Goal: Information Seeking & Learning: Learn about a topic

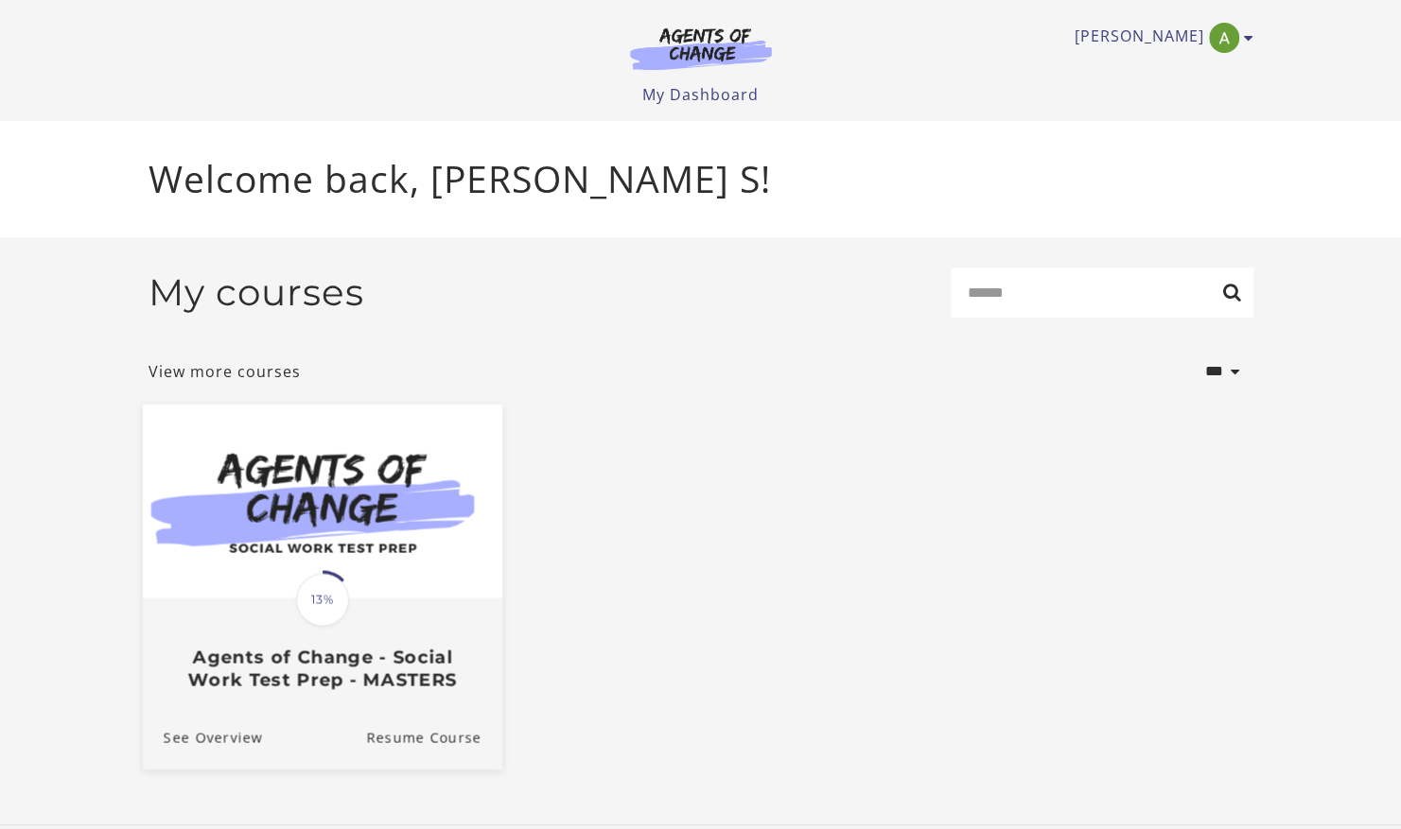
click at [389, 533] on img at bounding box center [321, 501] width 359 height 194
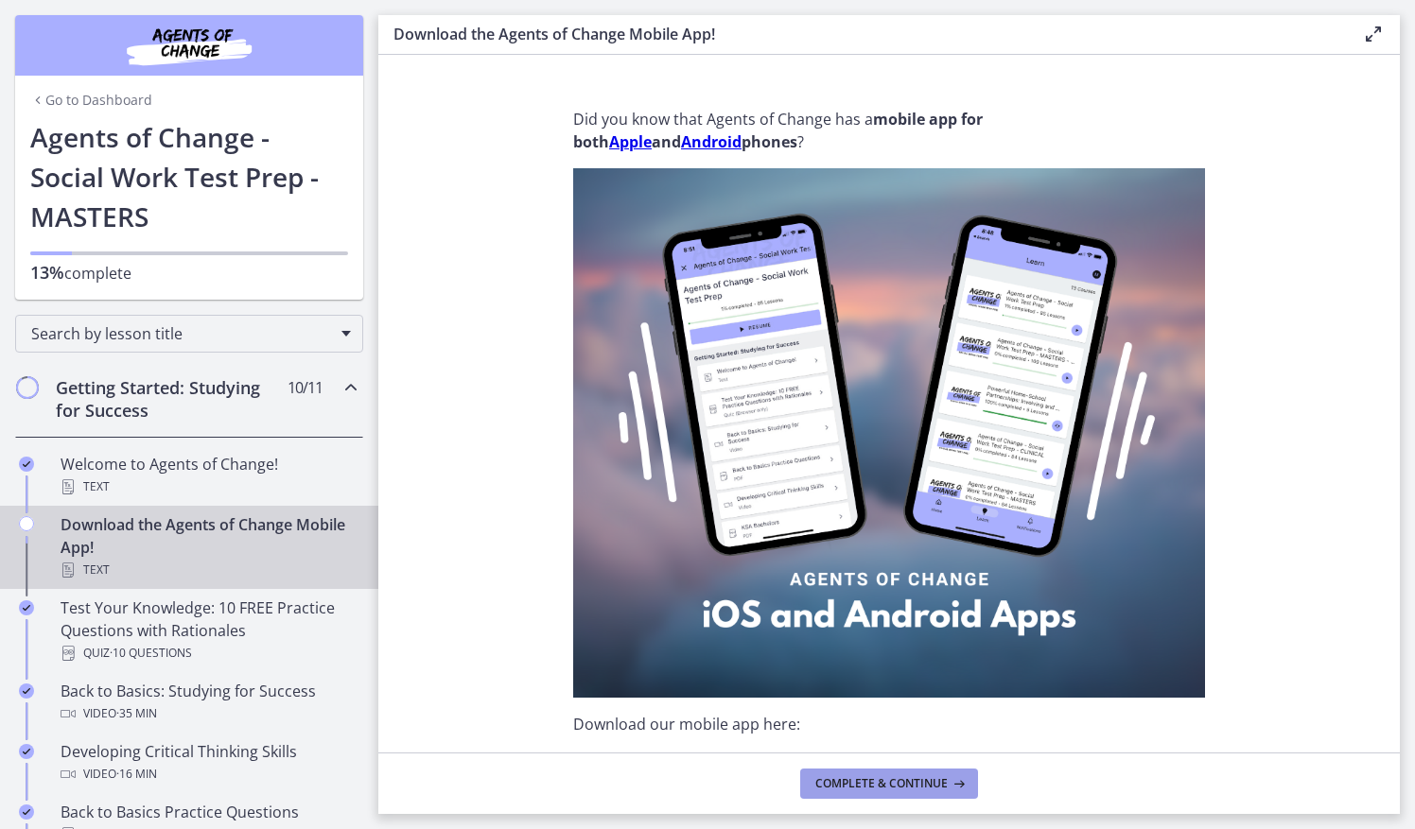
click at [891, 786] on span "Complete & continue" at bounding box center [881, 783] width 132 height 15
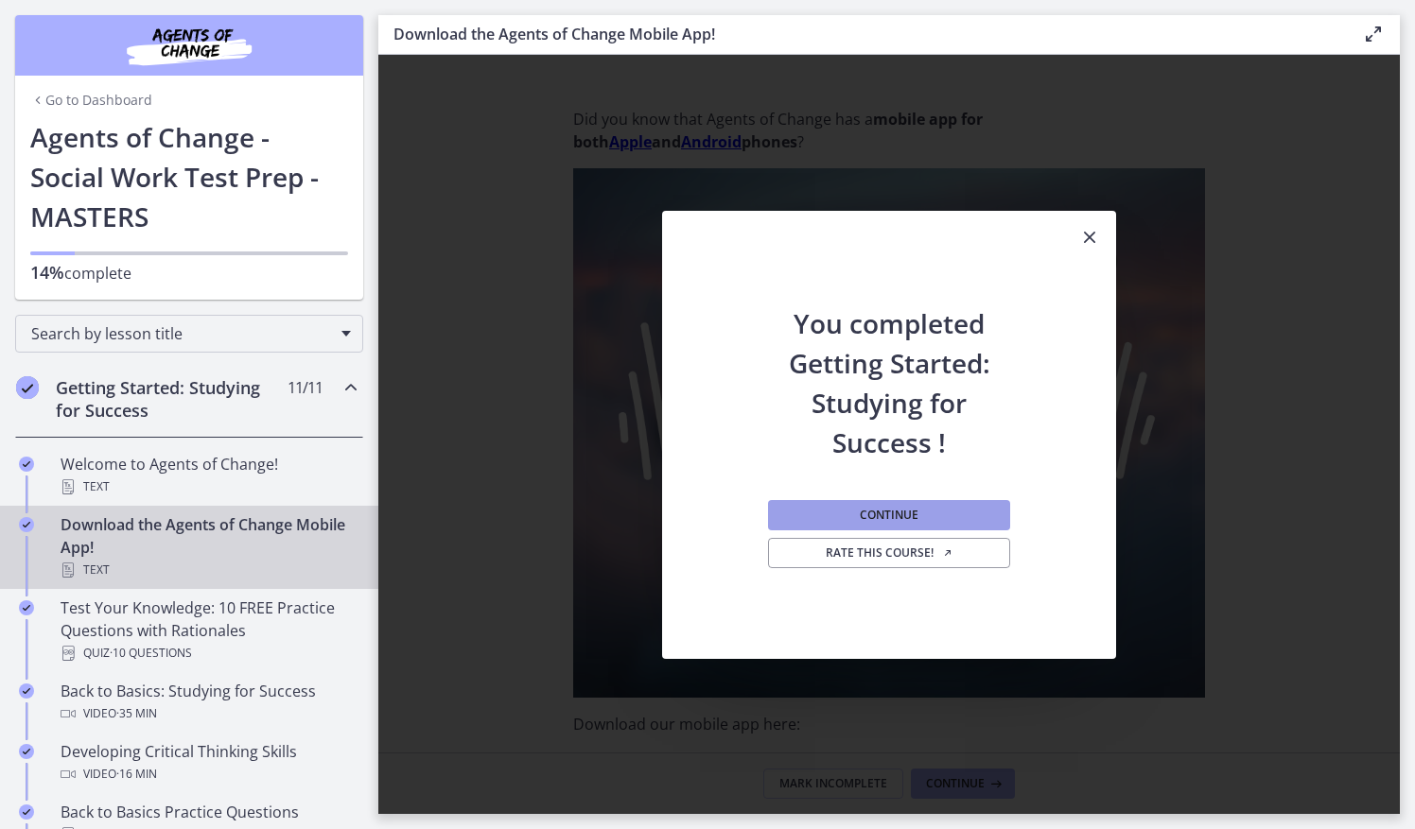
click at [955, 514] on button "Continue" at bounding box center [889, 515] width 242 height 30
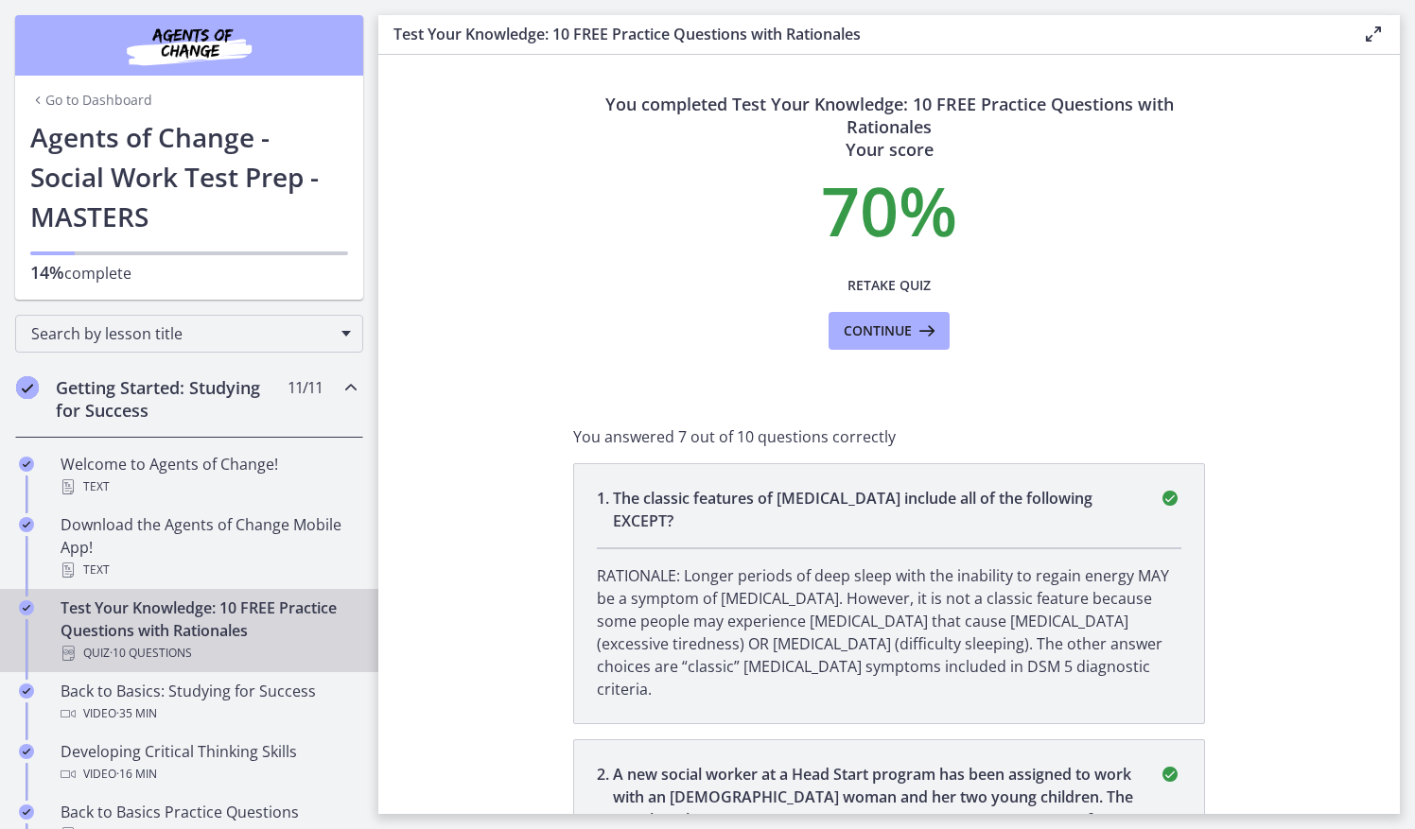
click at [340, 383] on icon "Chapters" at bounding box center [351, 387] width 23 height 23
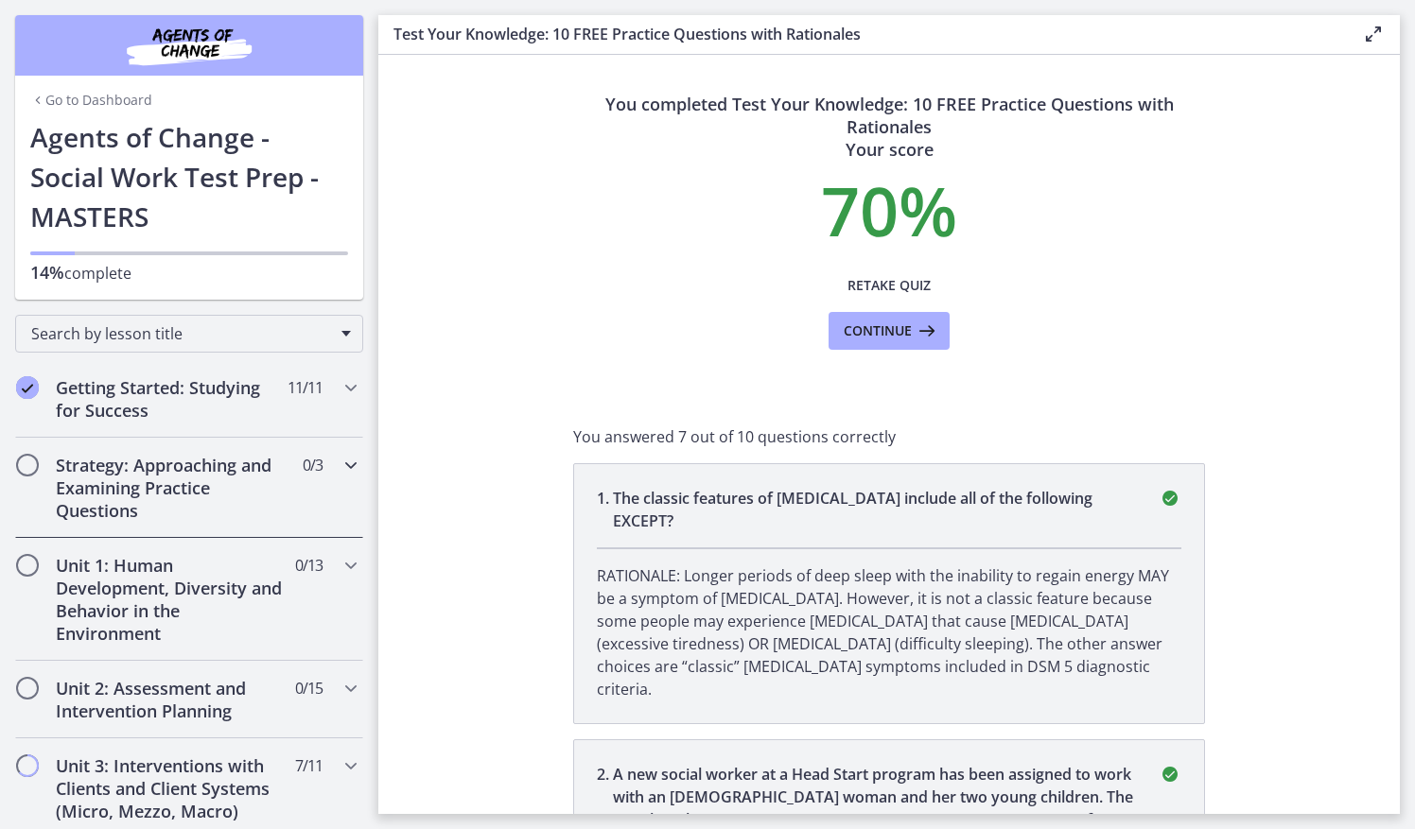
click at [295, 475] on div "Strategy: Approaching and Examining Practice Questions 0 / 3 Completed" at bounding box center [189, 488] width 348 height 100
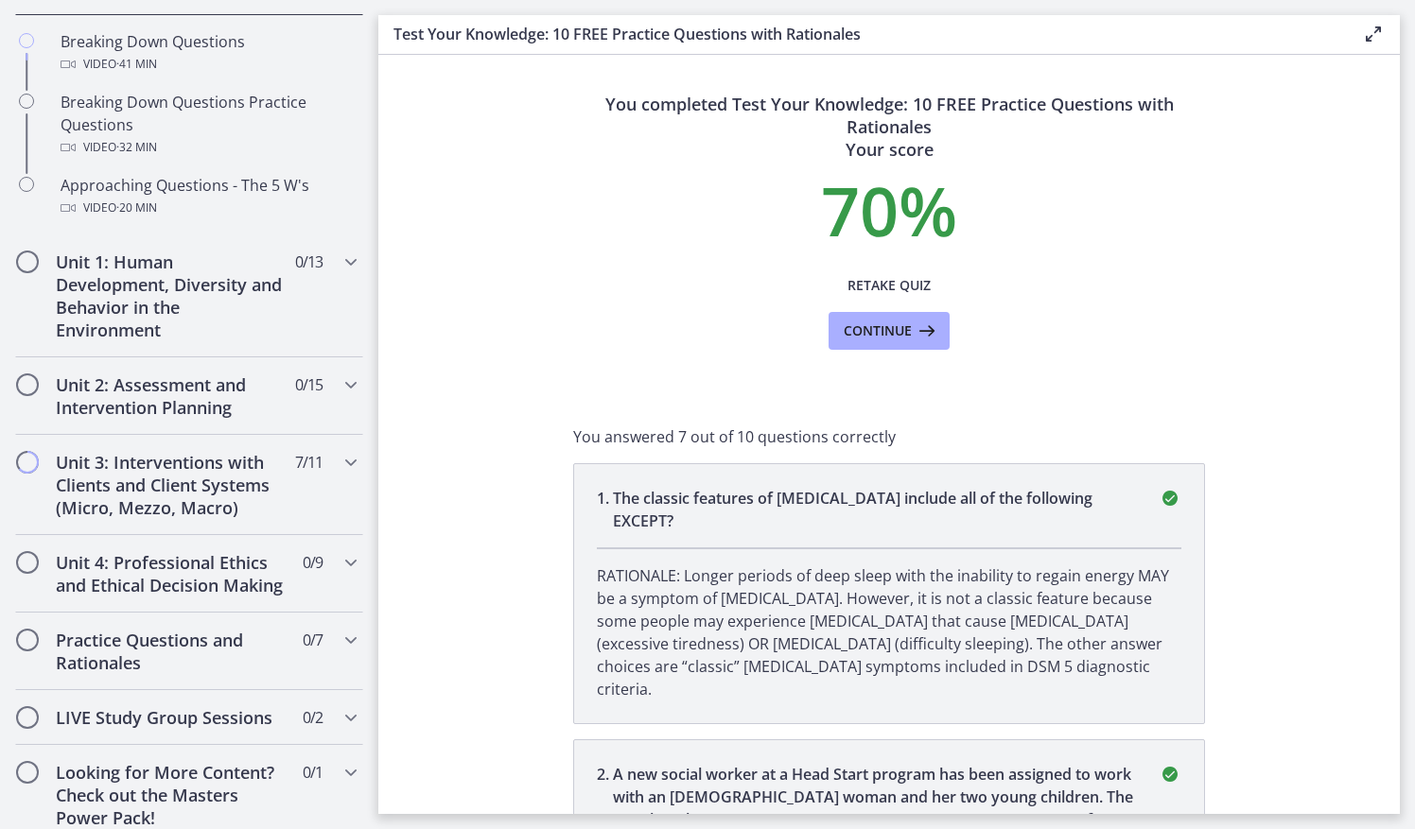
scroll to position [524, 0]
click at [295, 462] on span "7 / 11 Completed" at bounding box center [308, 461] width 27 height 23
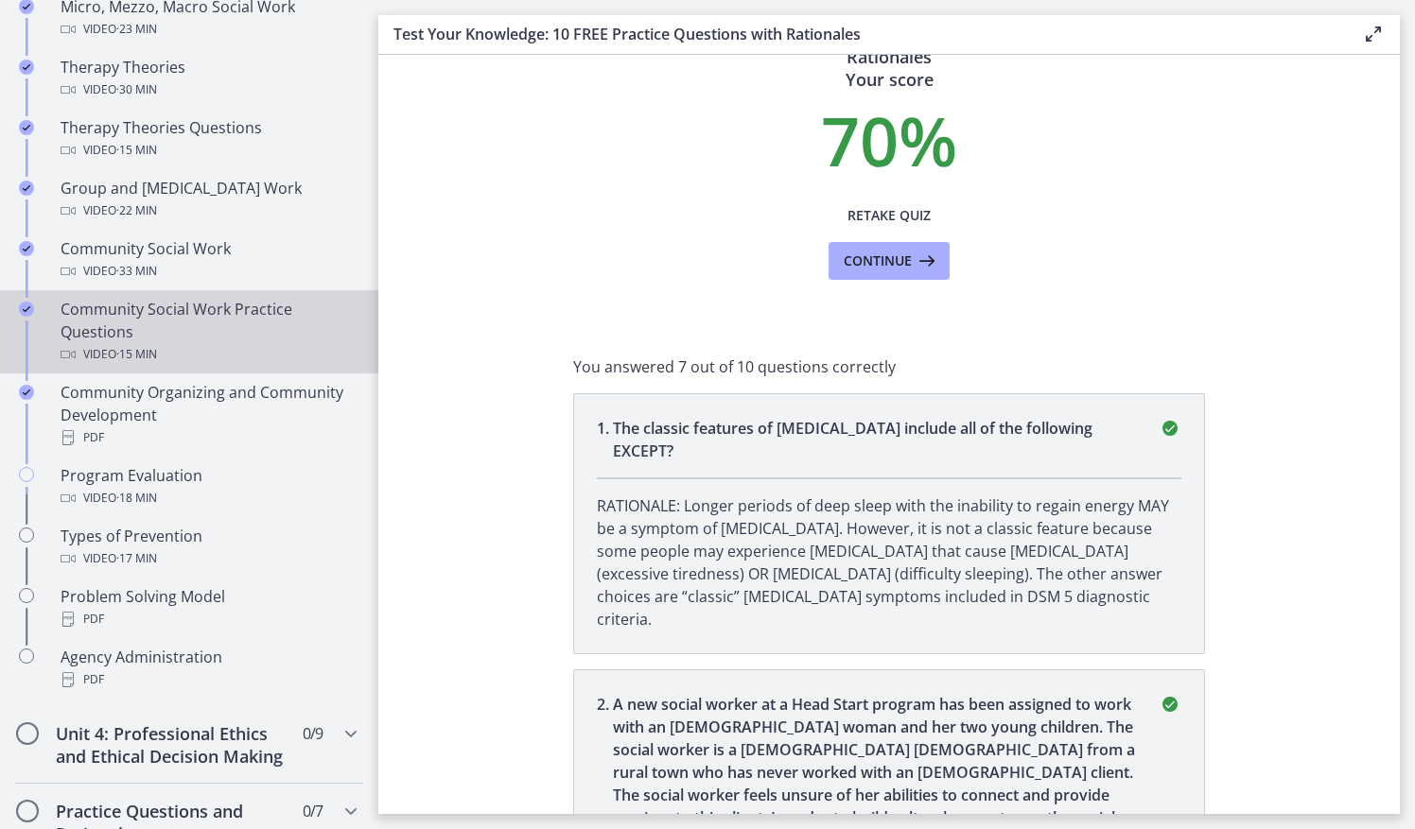
scroll to position [858, 0]
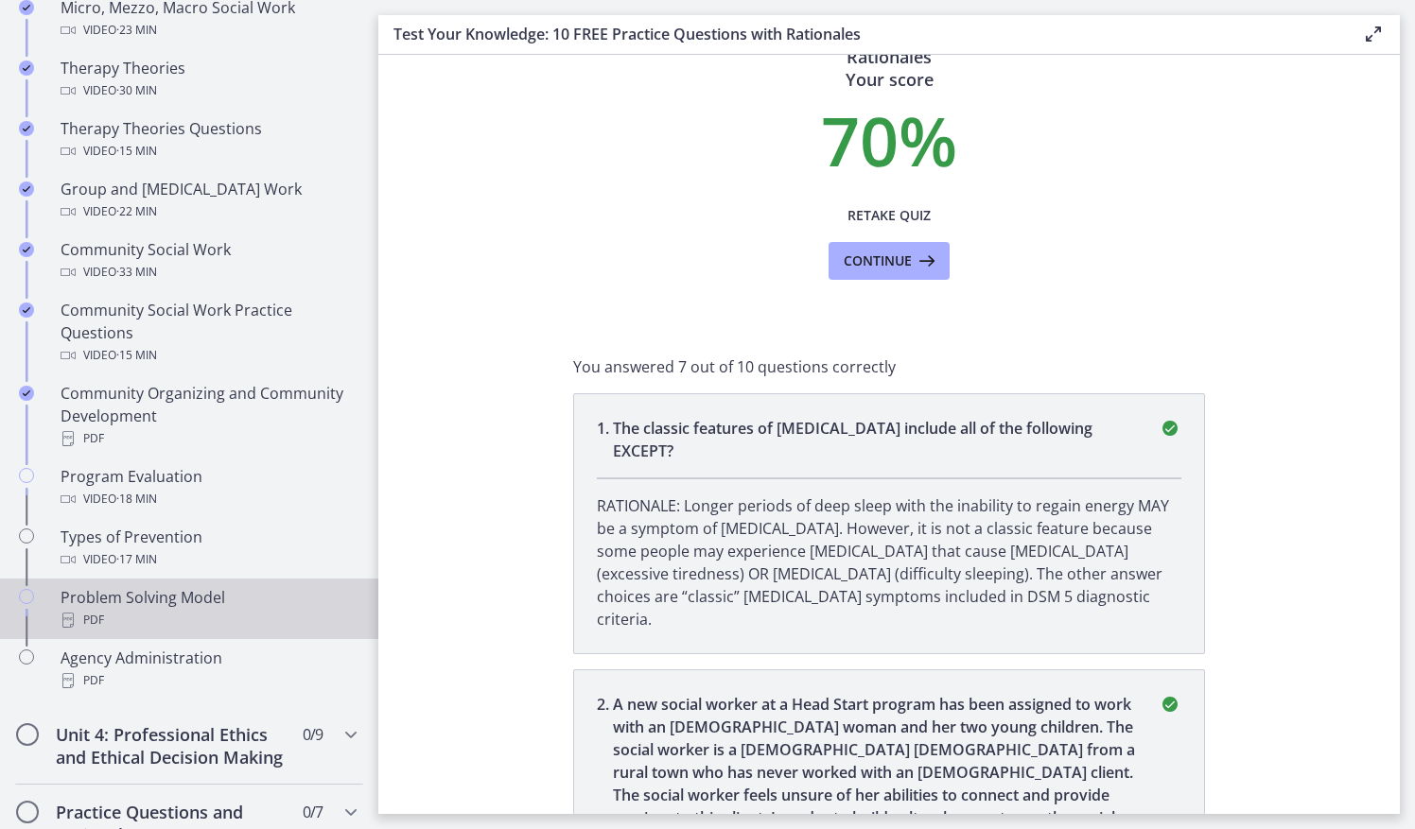
click at [233, 603] on div "Problem Solving Model PDF" at bounding box center [208, 608] width 295 height 45
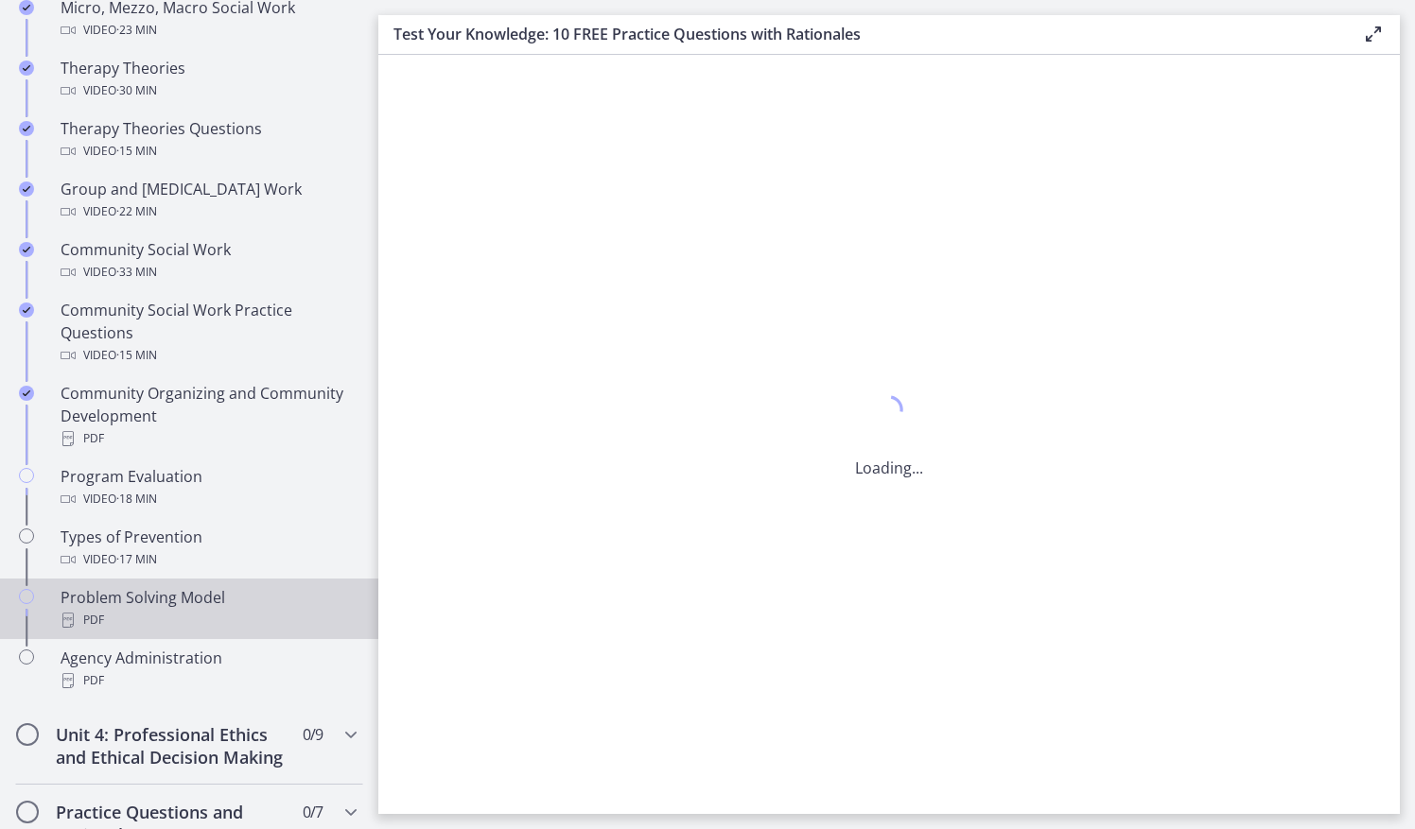
scroll to position [0, 0]
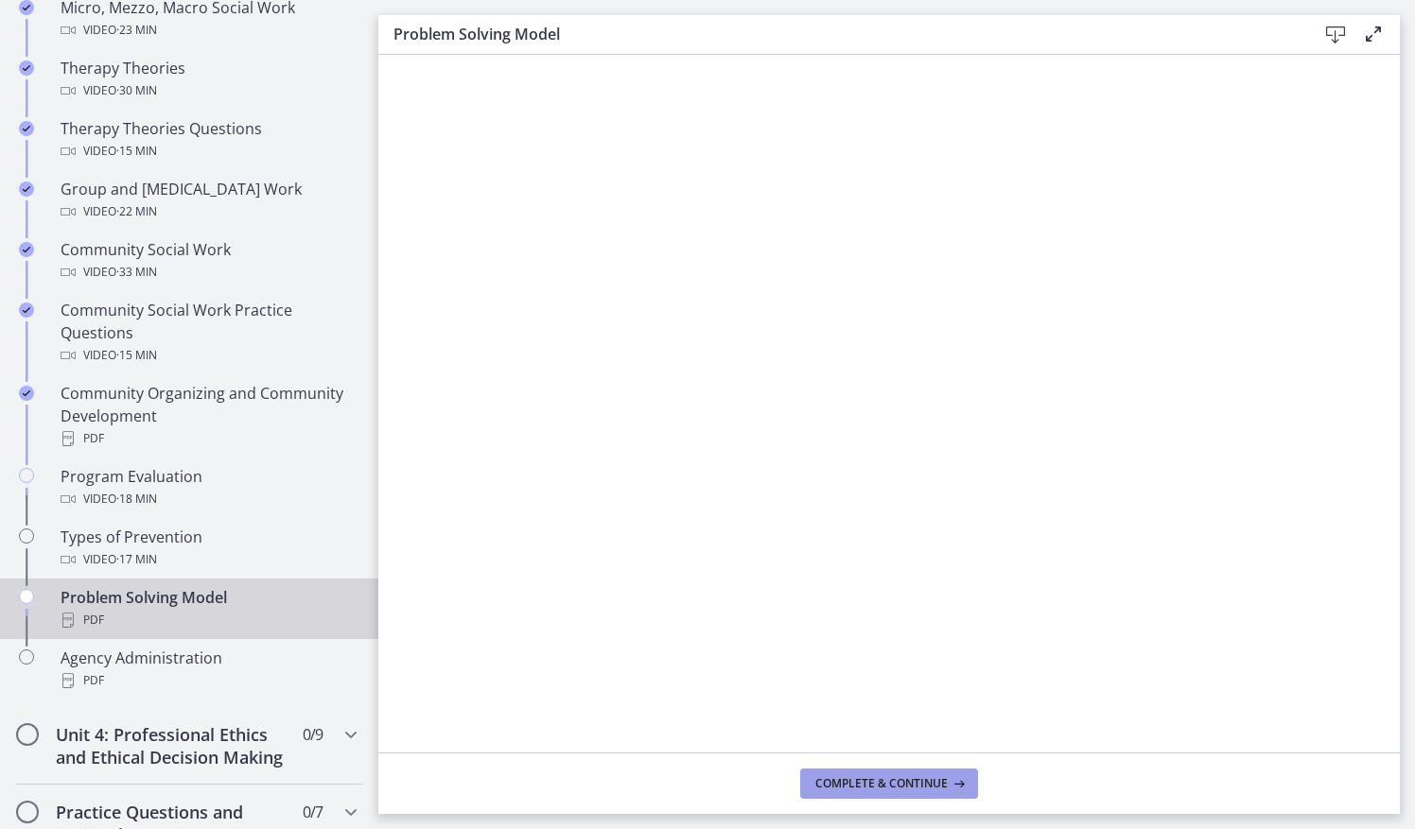
click at [881, 774] on button "Complete & continue" at bounding box center [889, 784] width 178 height 30
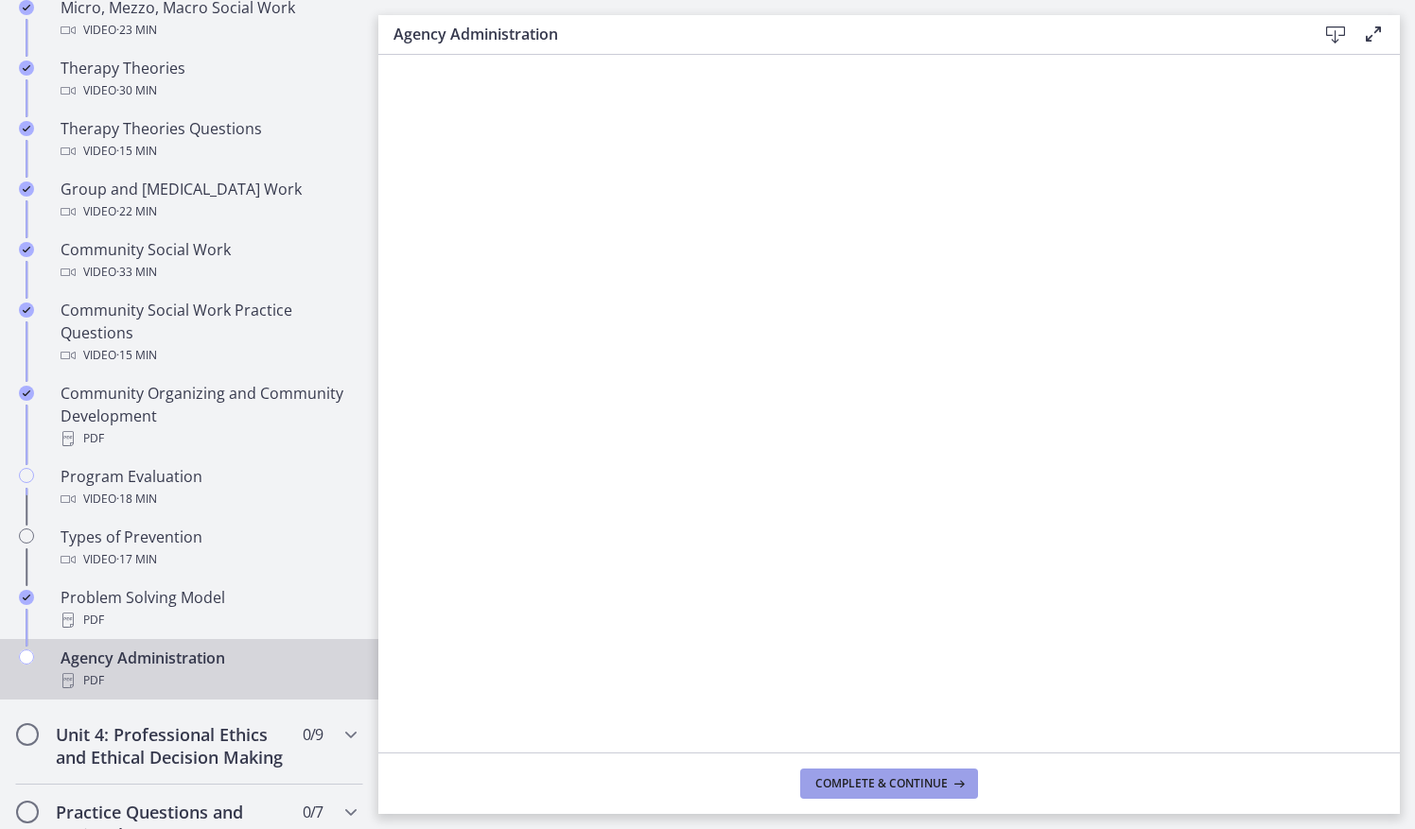
click at [880, 781] on span "Complete & continue" at bounding box center [881, 783] width 132 height 15
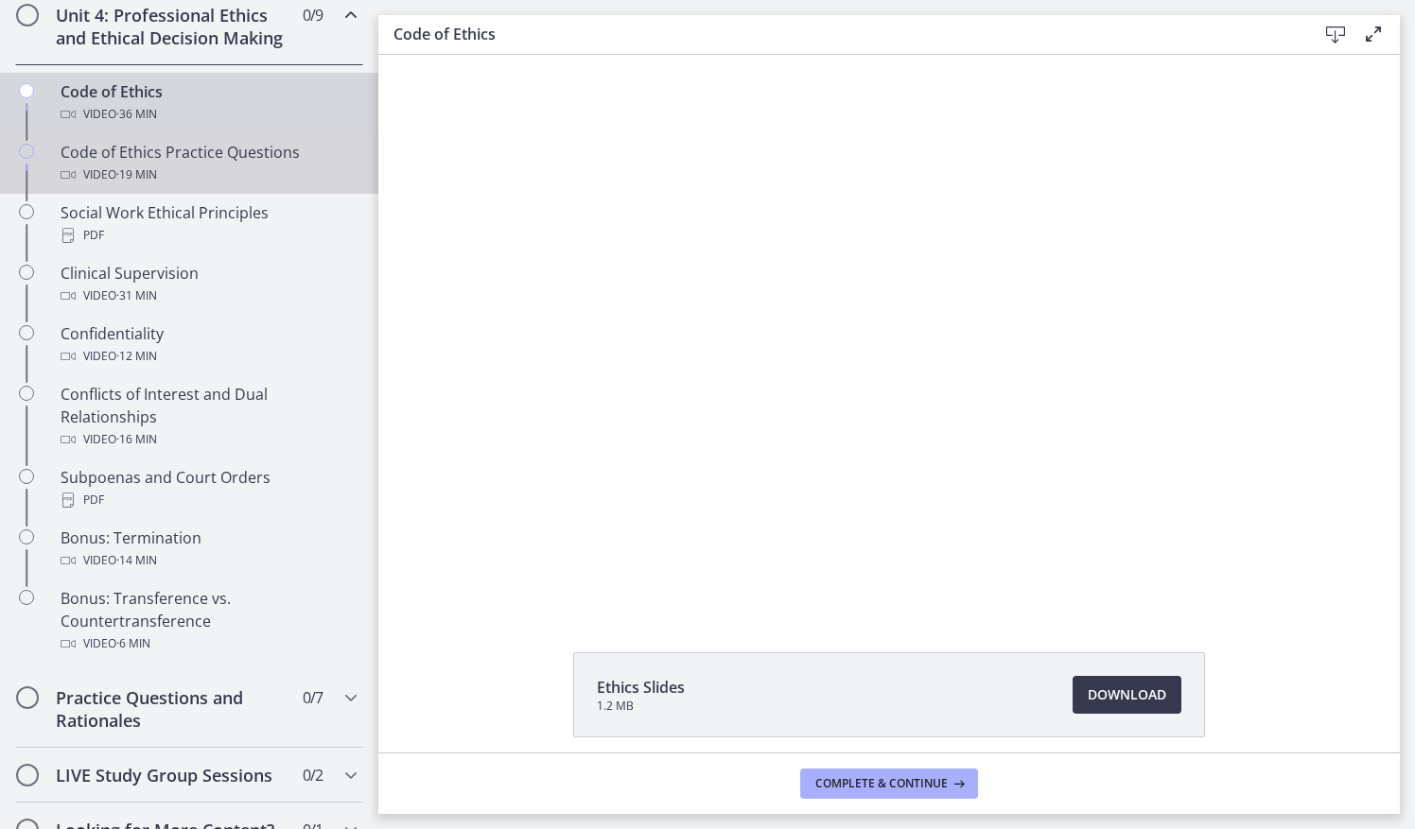
click at [233, 194] on link "Code of Ethics Practice Questions Video · 19 min" at bounding box center [189, 163] width 378 height 61
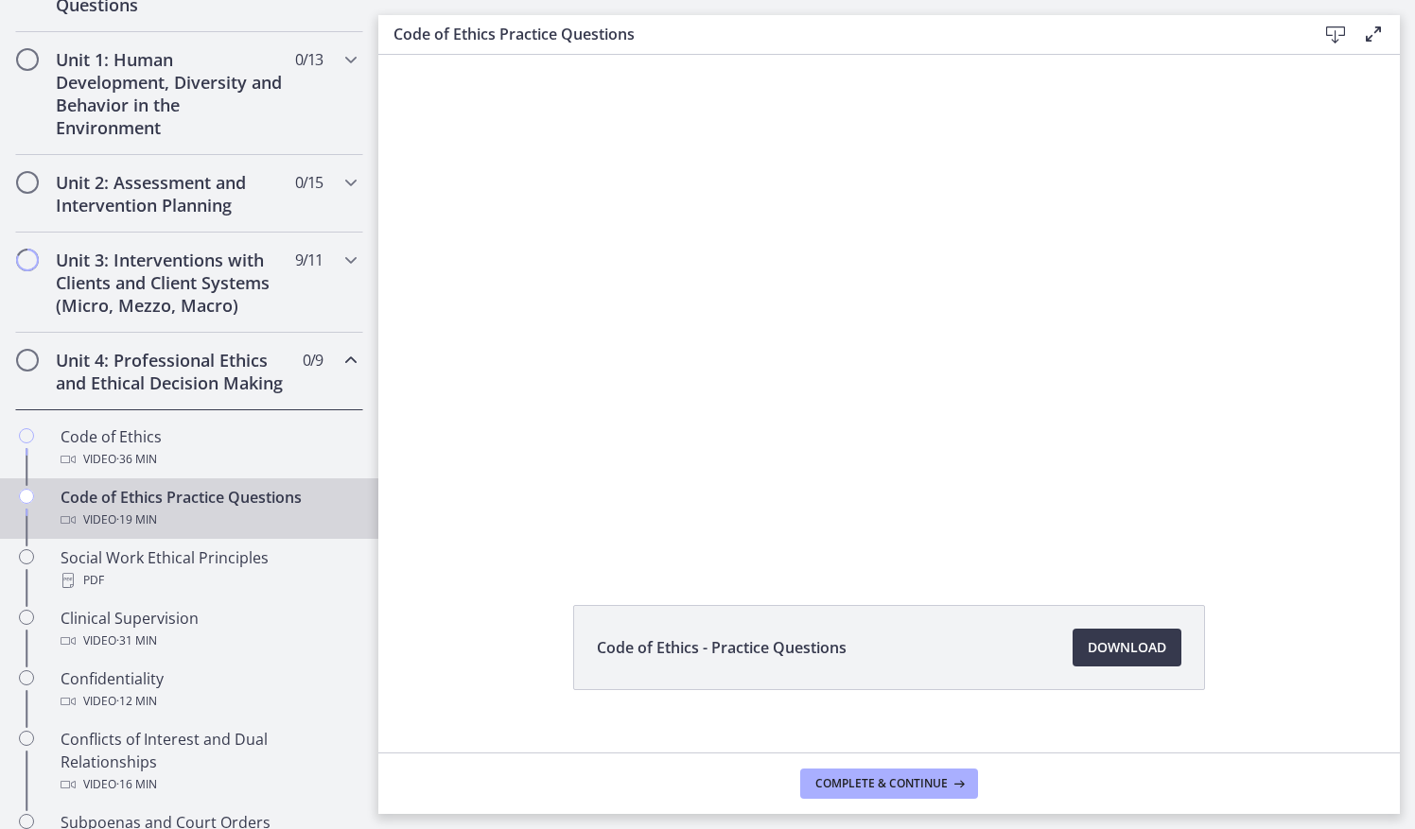
scroll to position [504, 0]
click at [206, 303] on h2 "Unit 3: Interventions with Clients and Client Systems (Micro, Mezzo, Macro)" at bounding box center [171, 285] width 231 height 68
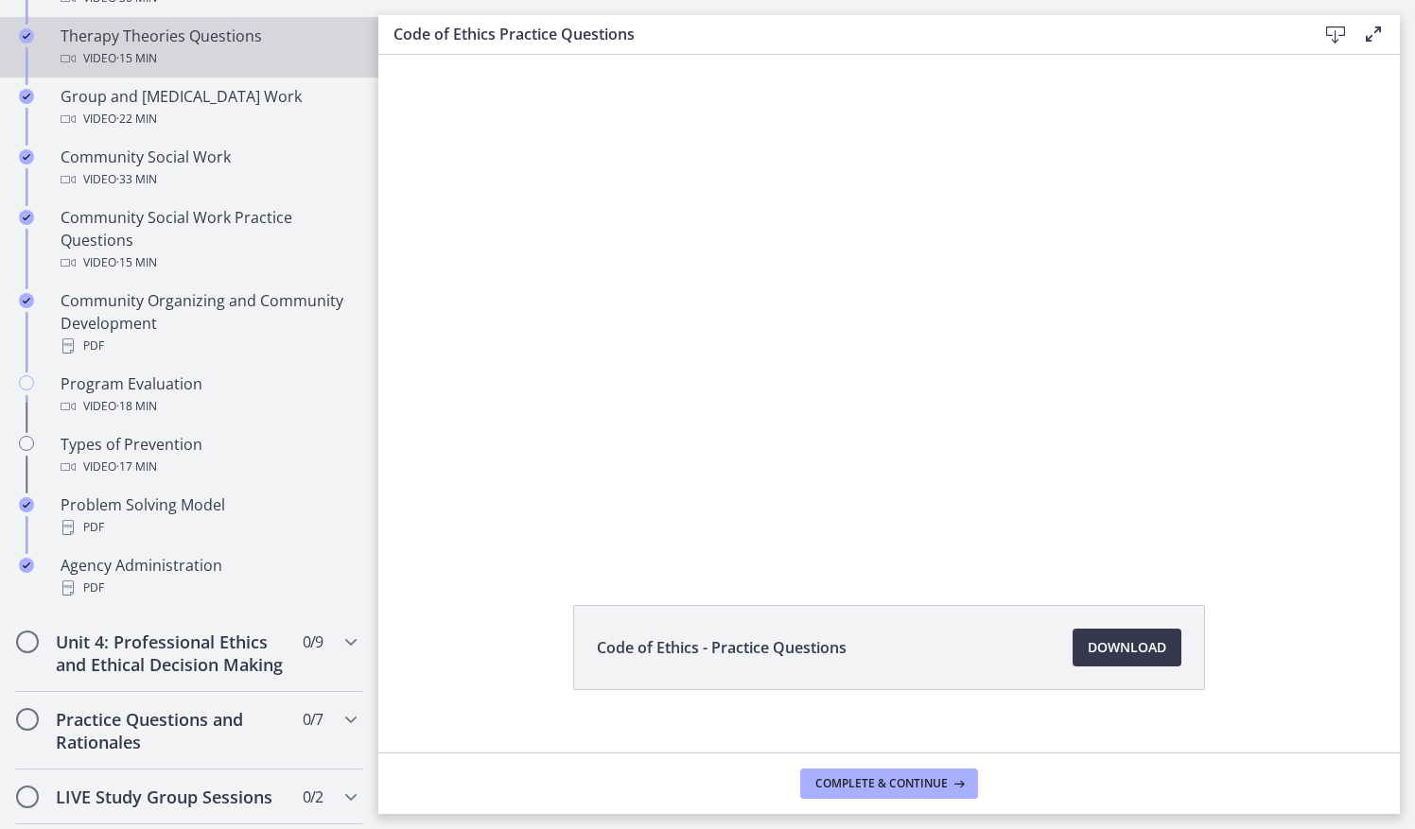
scroll to position [951, 0]
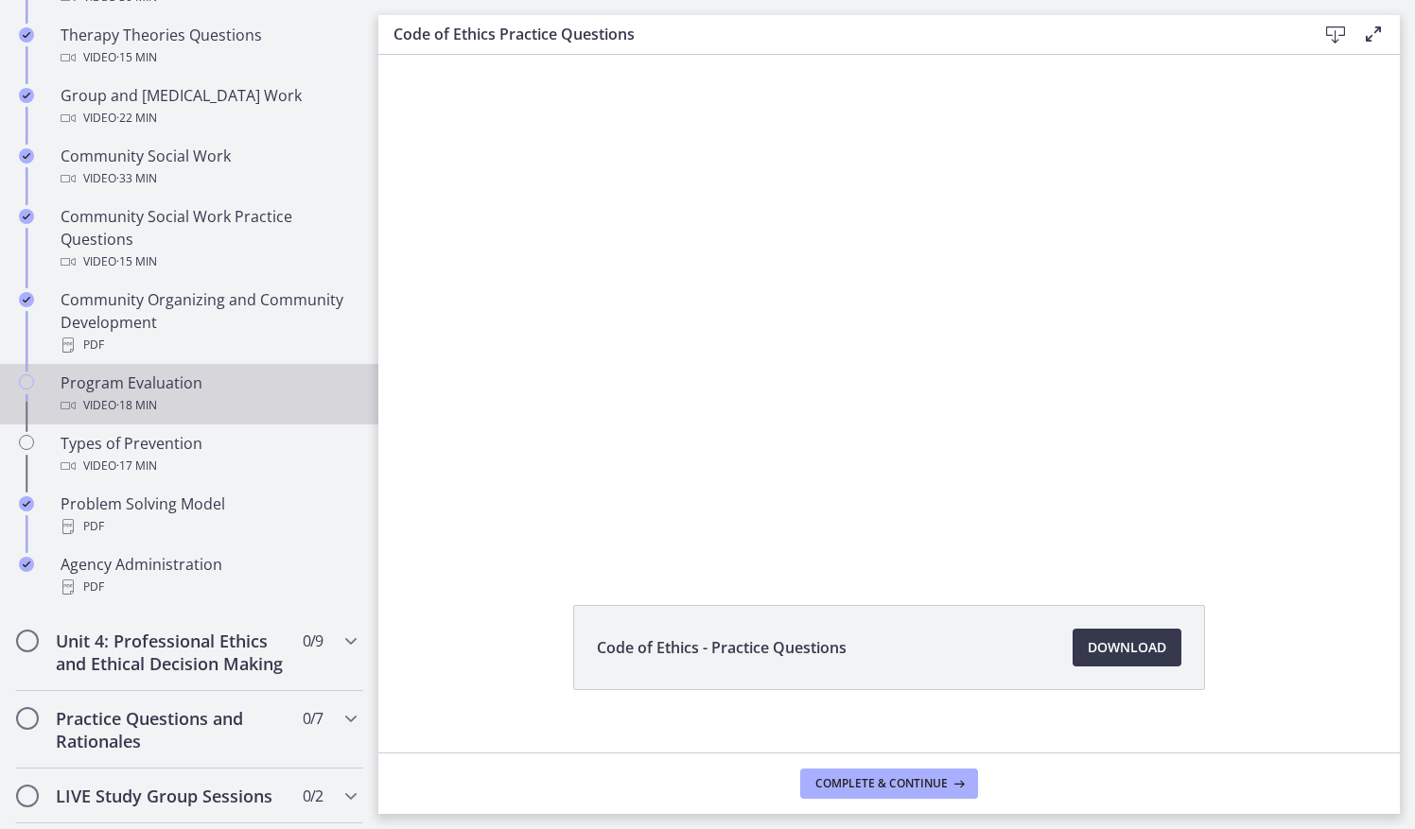
click at [101, 400] on div "Video · 18 min" at bounding box center [208, 405] width 295 height 23
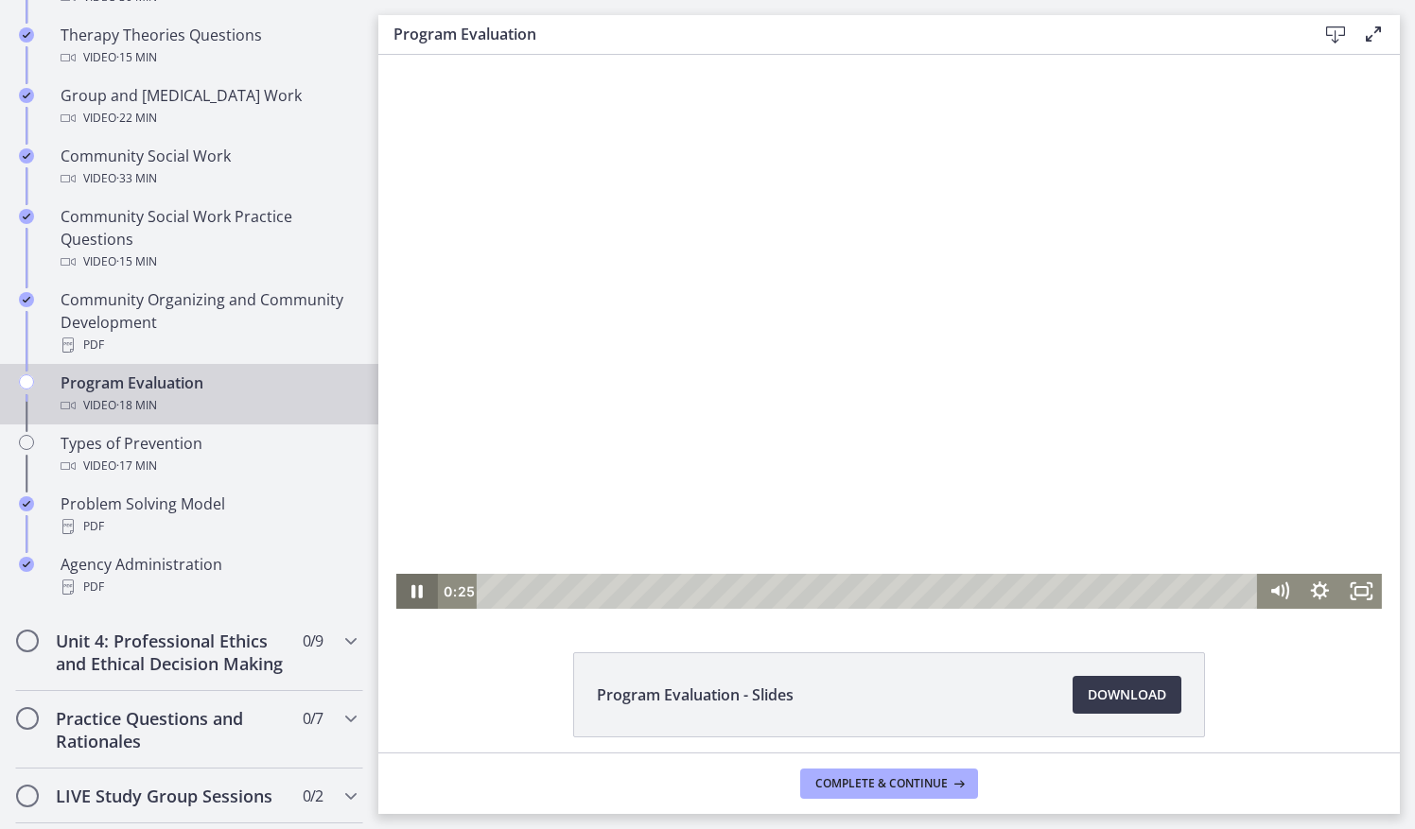
click at [416, 598] on icon "Pause" at bounding box center [416, 591] width 41 height 35
